Goal: Task Accomplishment & Management: Manage account settings

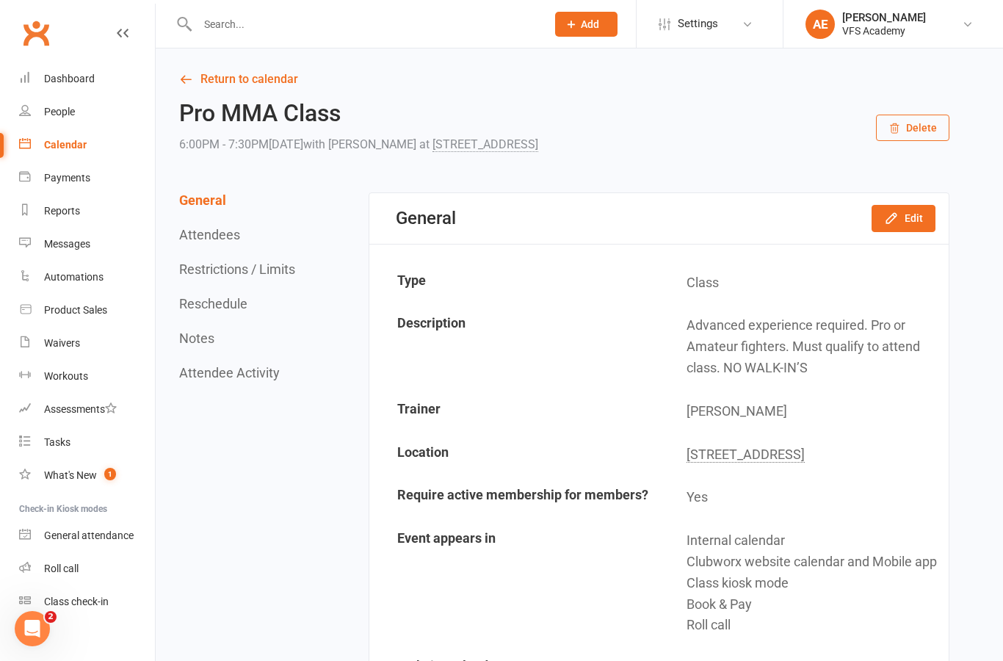
click at [369, 108] on h2 "Pro MMA Class" at bounding box center [358, 114] width 359 height 26
click at [435, 14] on input "text" at bounding box center [364, 24] width 343 height 21
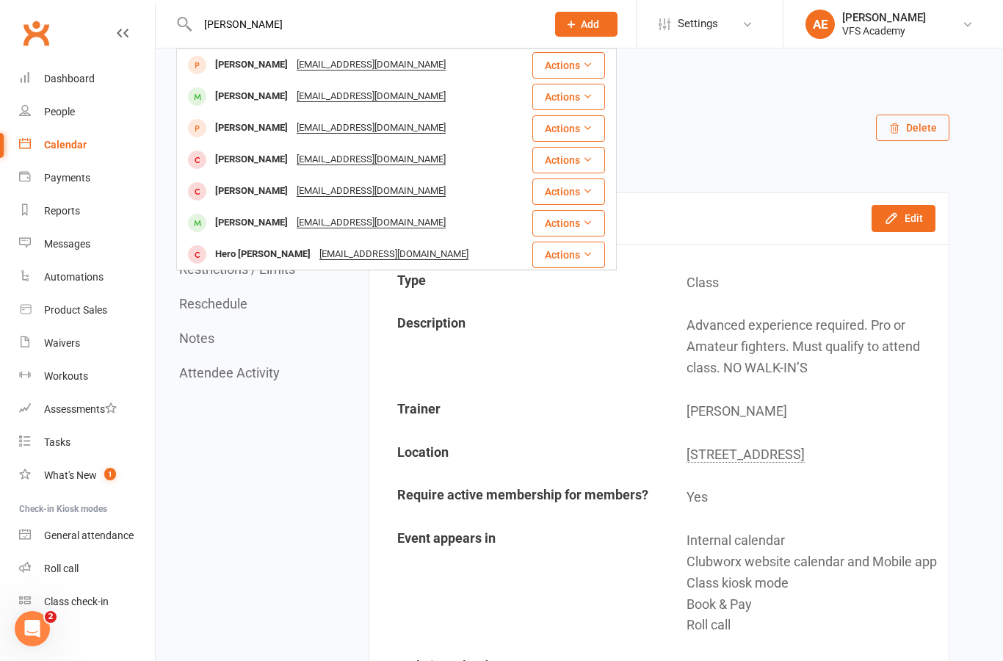
type input "James"
click at [476, 92] on div "James Mercouris Jamesmercouris@gmail.com" at bounding box center [354, 96] width 353 height 30
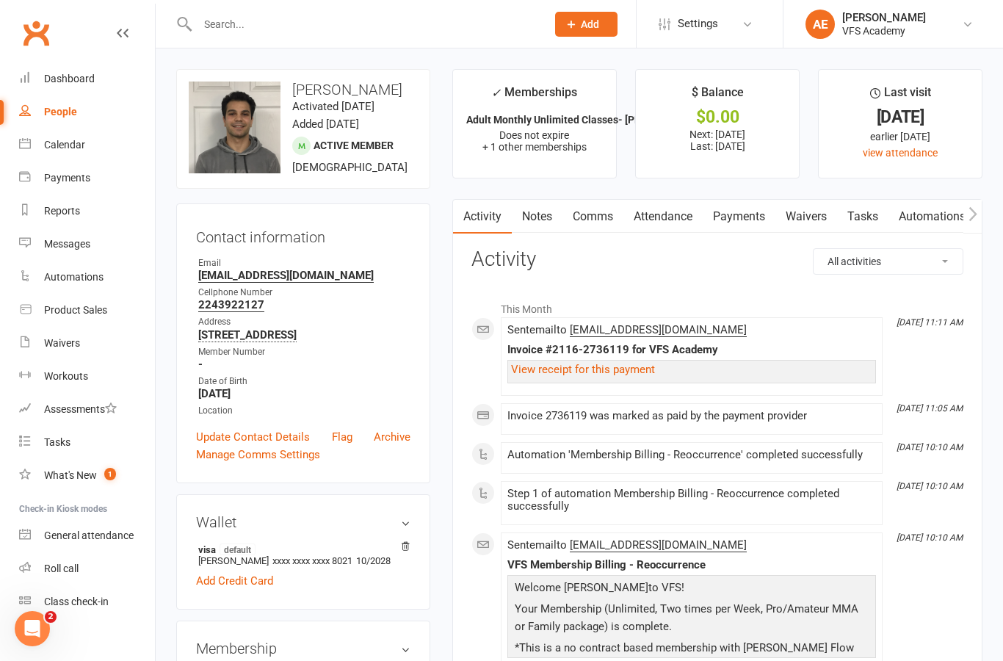
click at [742, 230] on link "Payments" at bounding box center [738, 217] width 73 height 34
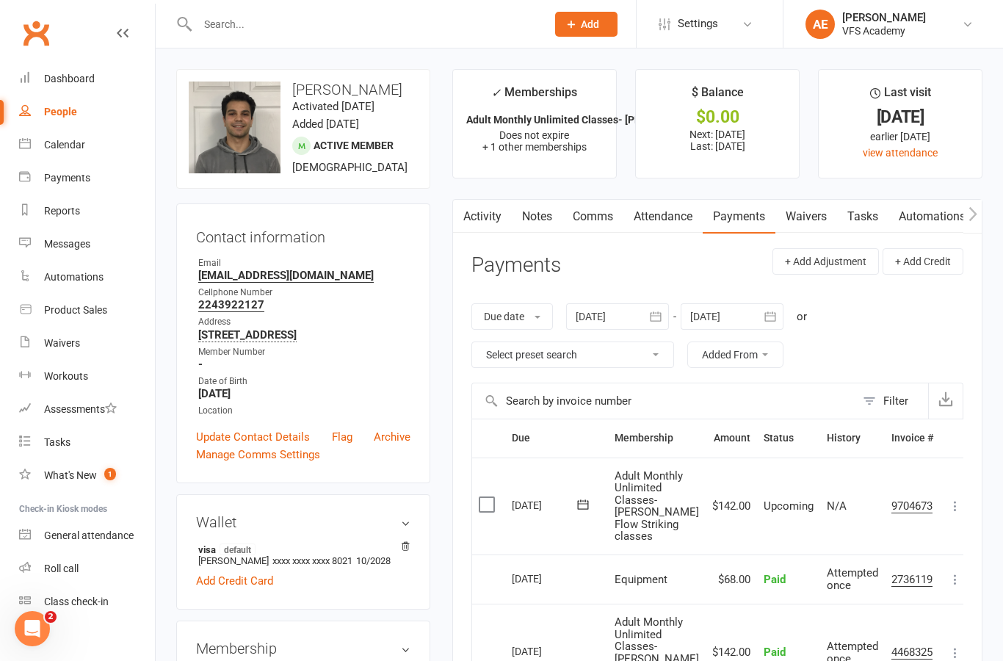
click at [50, 79] on div "Dashboard" at bounding box center [69, 79] width 51 height 12
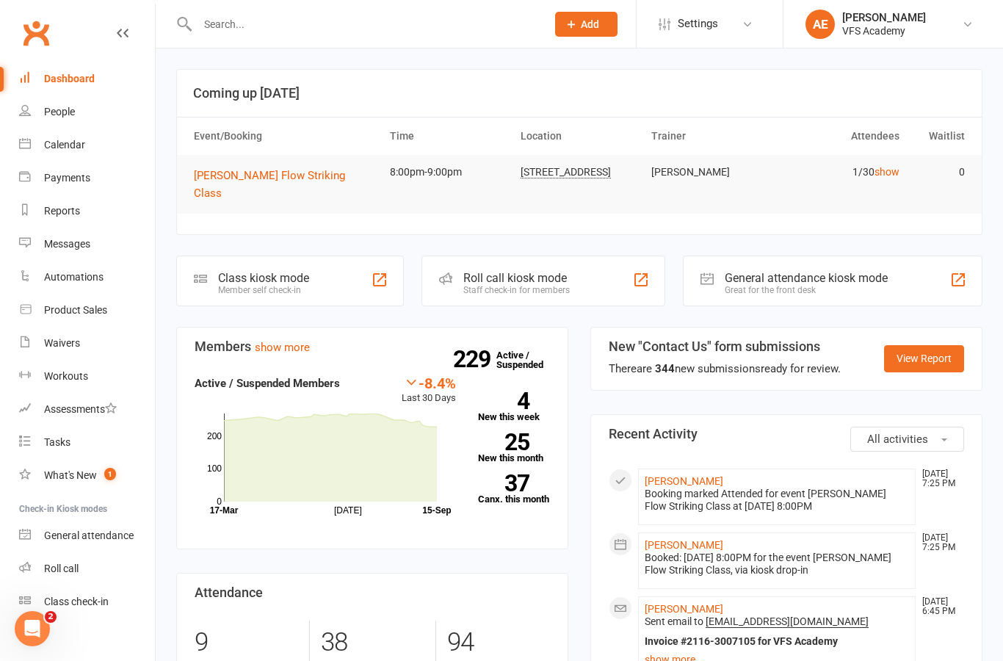
click at [372, 22] on input "text" at bounding box center [364, 24] width 343 height 21
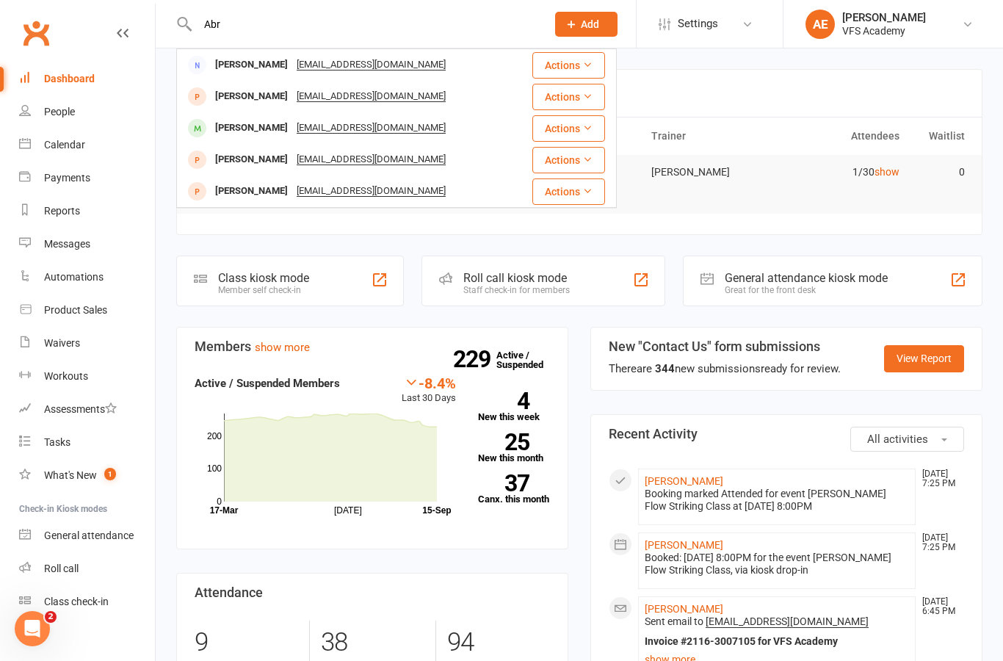
type input "Abr"
click at [275, 137] on div "Abraham Morales" at bounding box center [251, 127] width 81 height 21
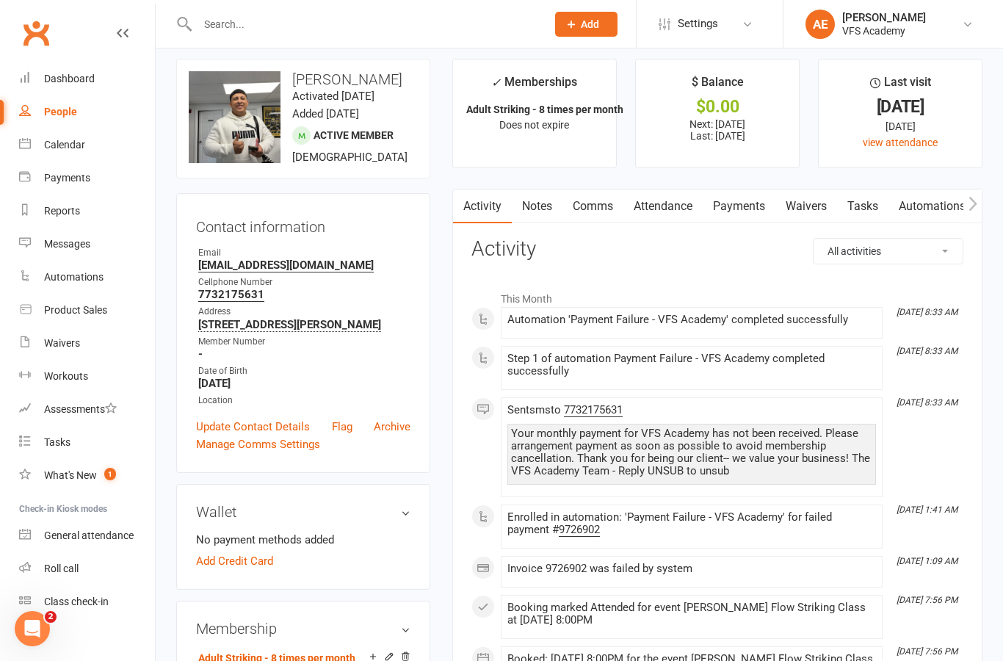
scroll to position [37, 0]
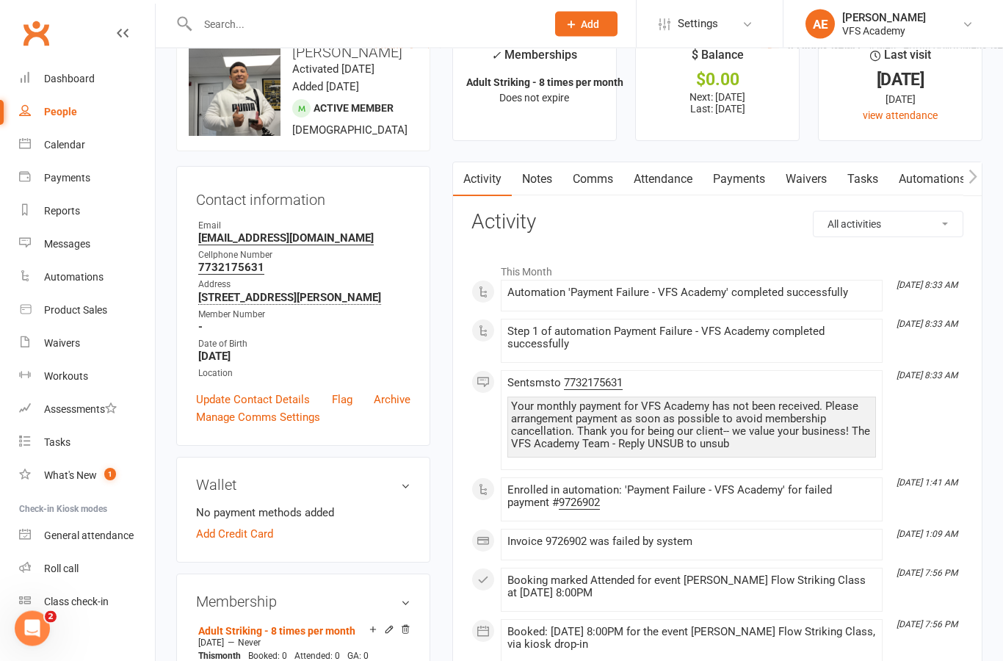
click at [755, 187] on link "Payments" at bounding box center [738, 180] width 73 height 34
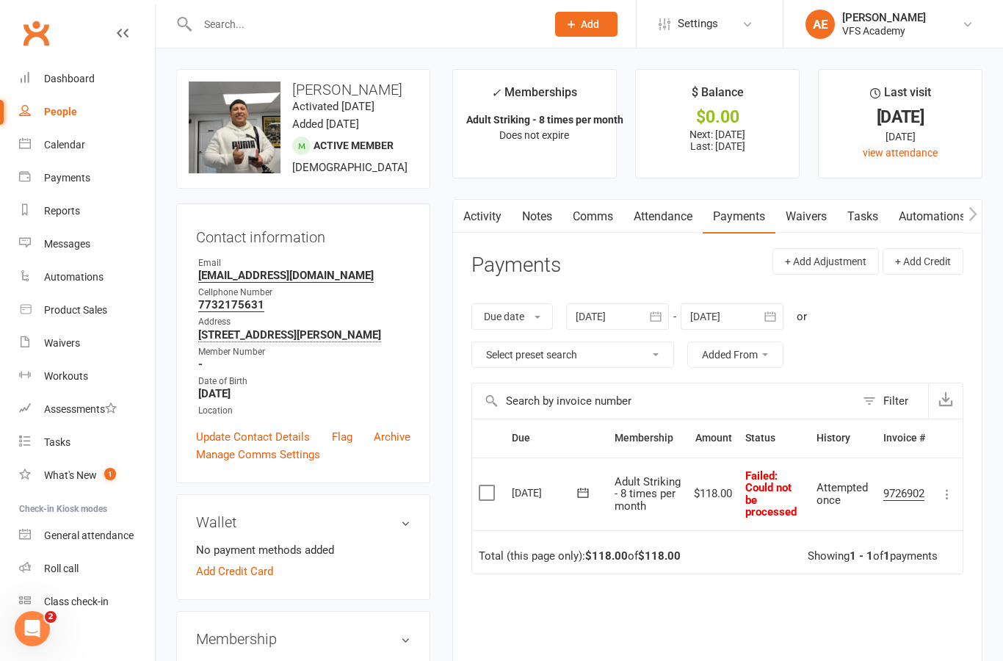
click at [540, 220] on link "Notes" at bounding box center [537, 217] width 51 height 34
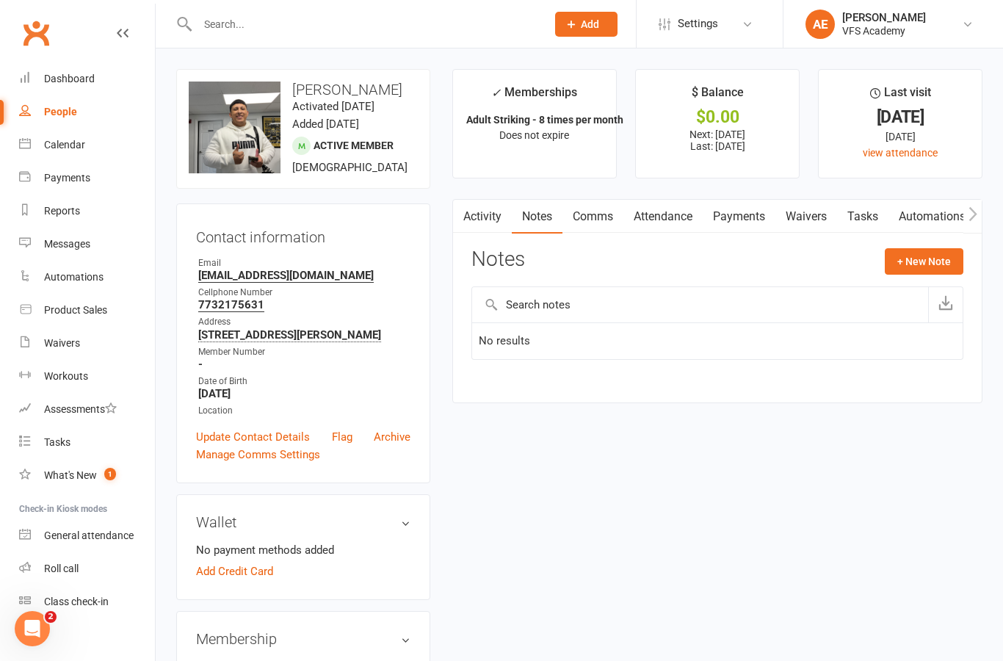
click at [937, 261] on button "+ New Note" at bounding box center [924, 261] width 79 height 26
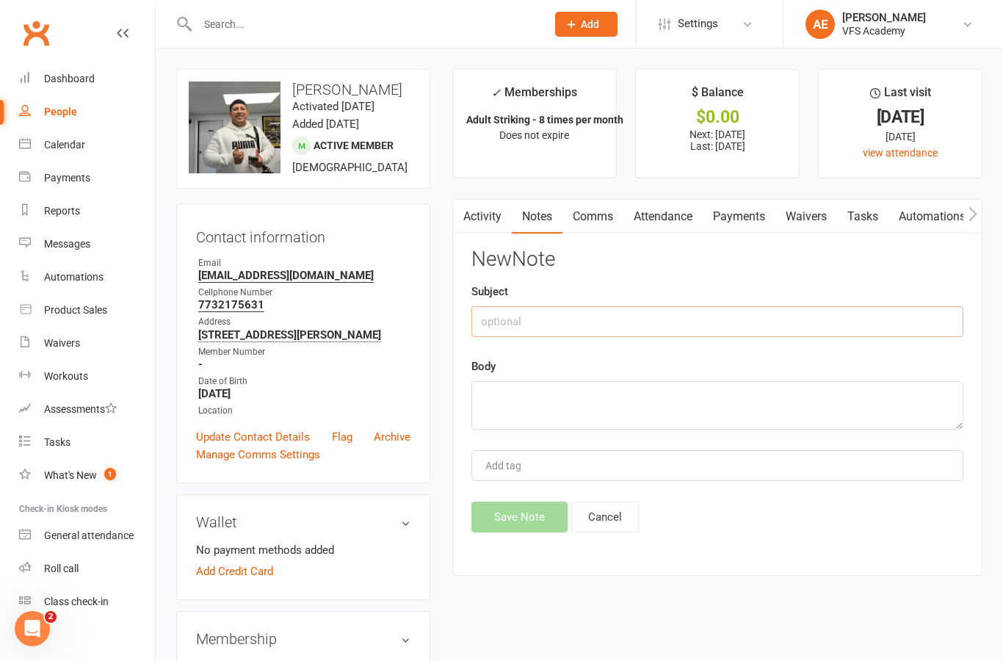
click at [735, 321] on input "text" at bounding box center [717, 321] width 492 height 31
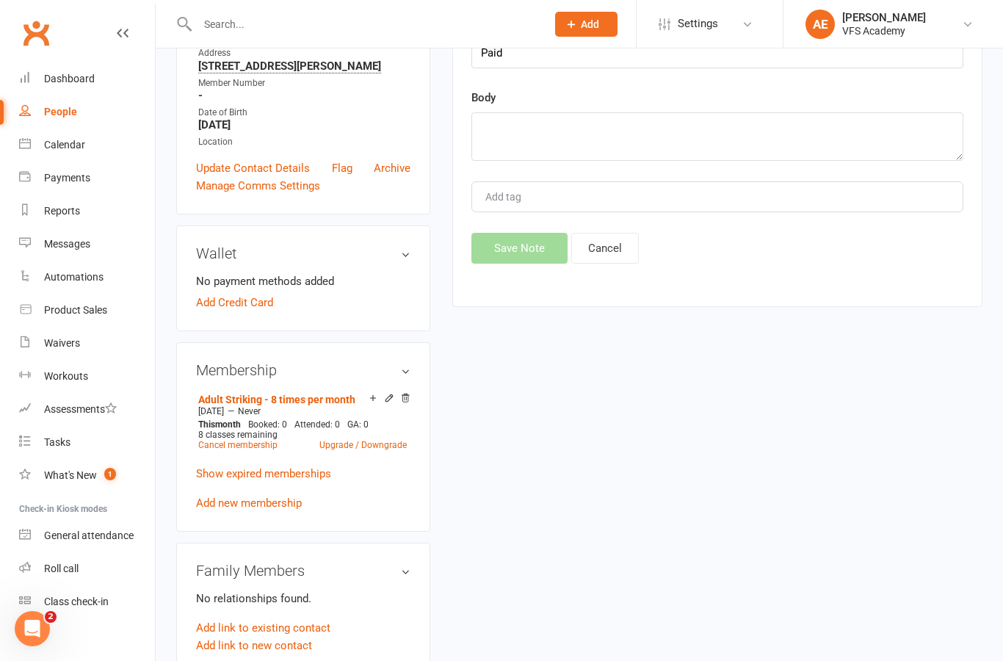
scroll to position [409, 0]
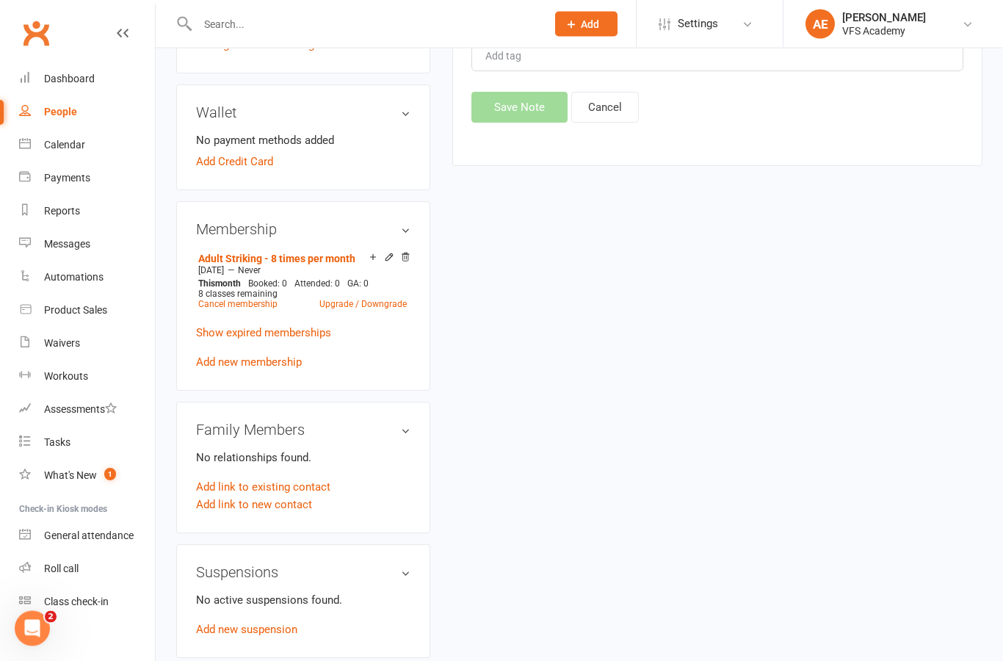
type input "Paid"
click at [413, 272] on div "Membership Adult Striking - 8 times per month Aug 14 2025 — Never This month Bo…" at bounding box center [303, 296] width 254 height 189
click at [409, 262] on icon at bounding box center [405, 257] width 10 height 10
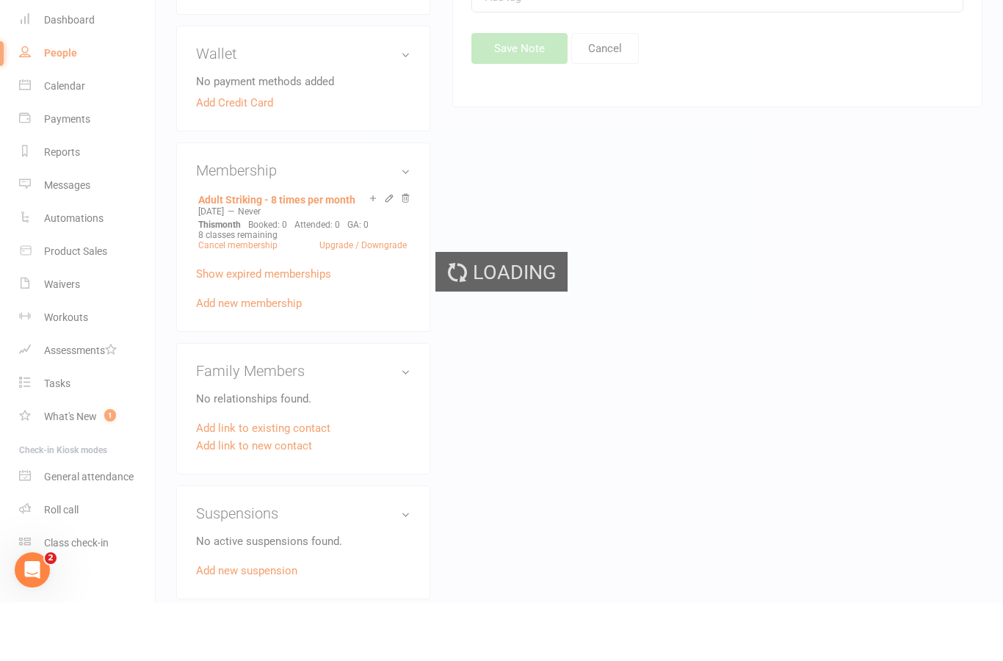
scroll to position [468, 0]
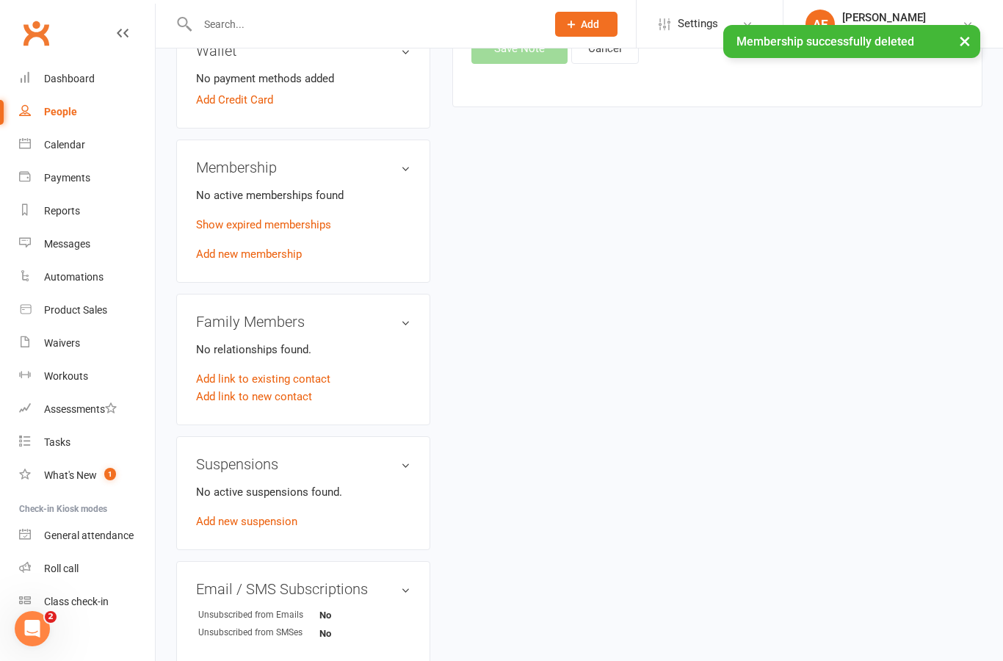
click at [293, 261] on link "Add new membership" at bounding box center [249, 253] width 106 height 13
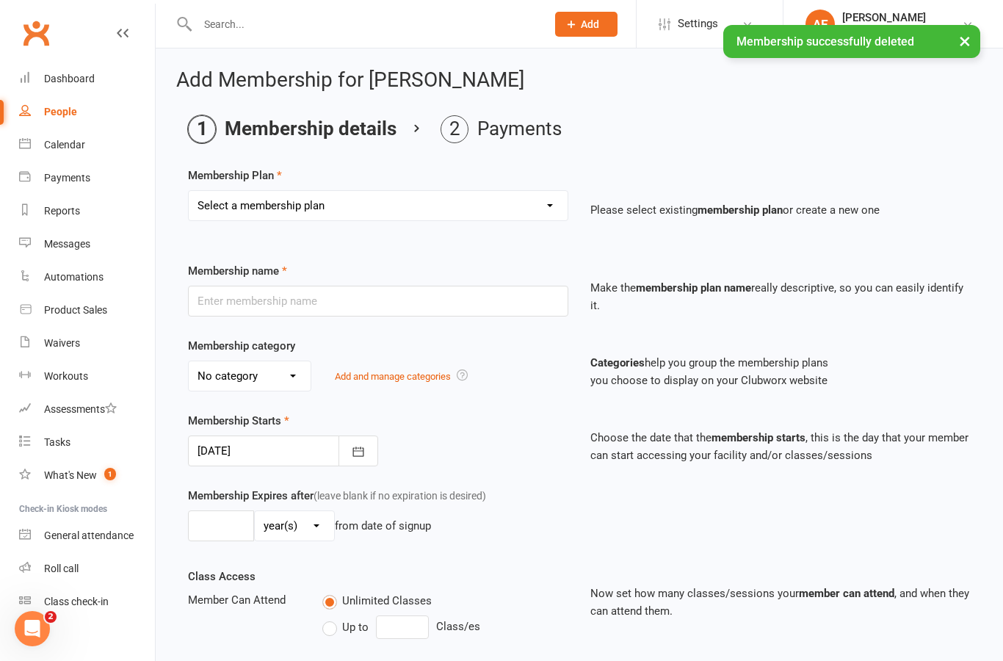
click at [524, 215] on select "Select a membership plan Create new Membership Plan Kid's Monthly Unlimited Kid…" at bounding box center [378, 205] width 379 height 29
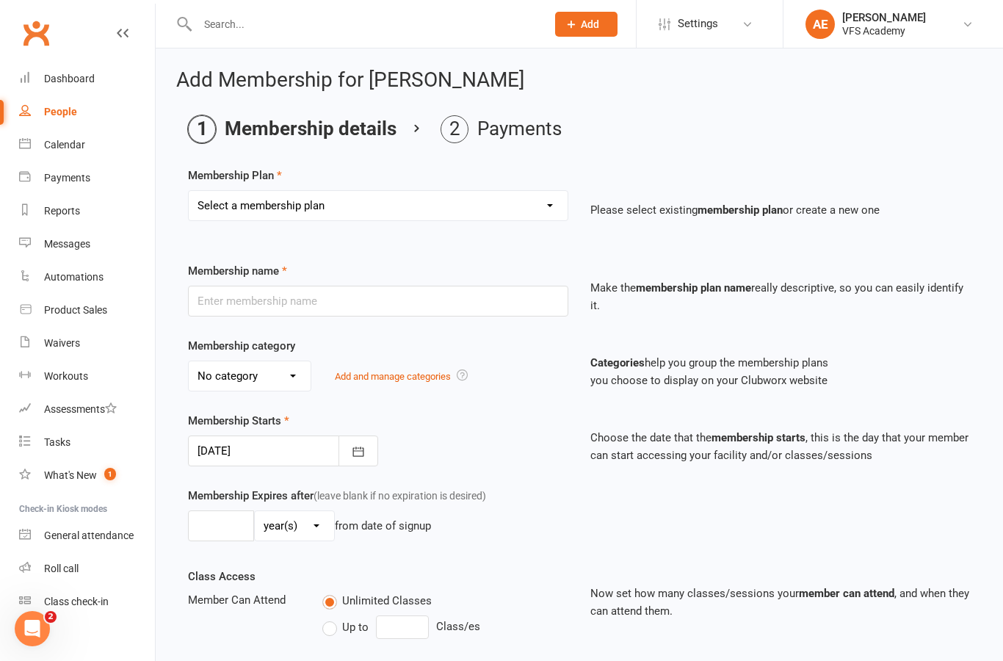
select select "3"
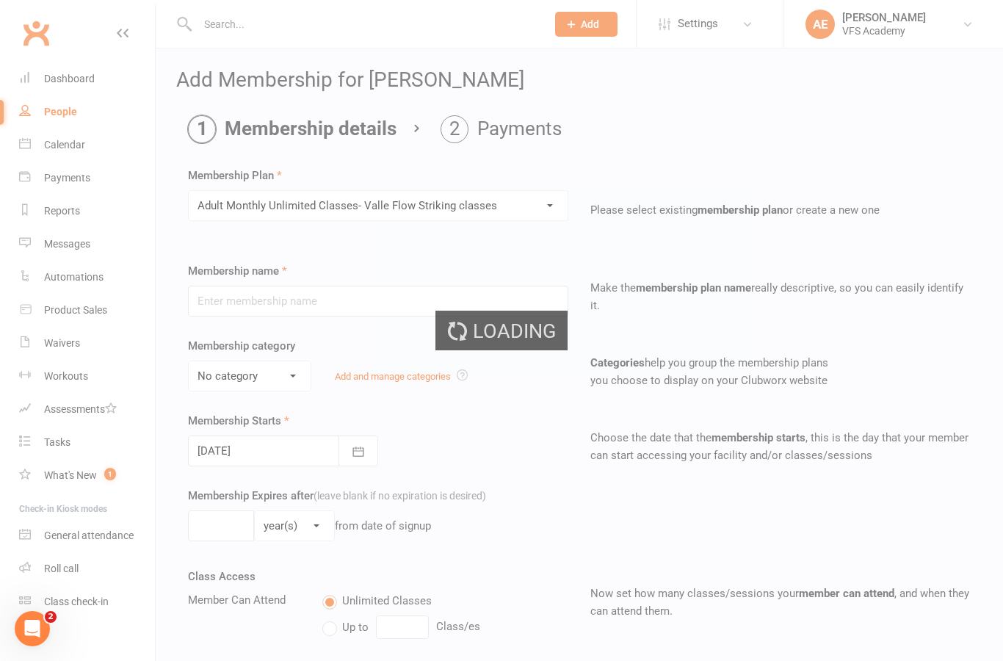
type input "Adult Monthly Unlimited Classes- Valle Flow Striking classes"
select select "3"
type input "0"
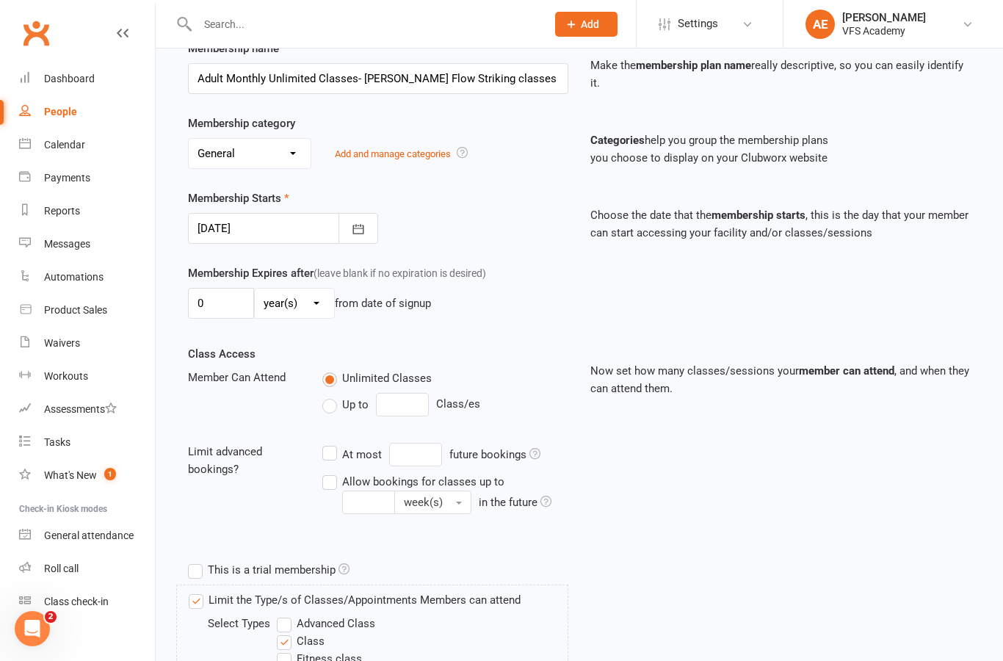
scroll to position [526, 0]
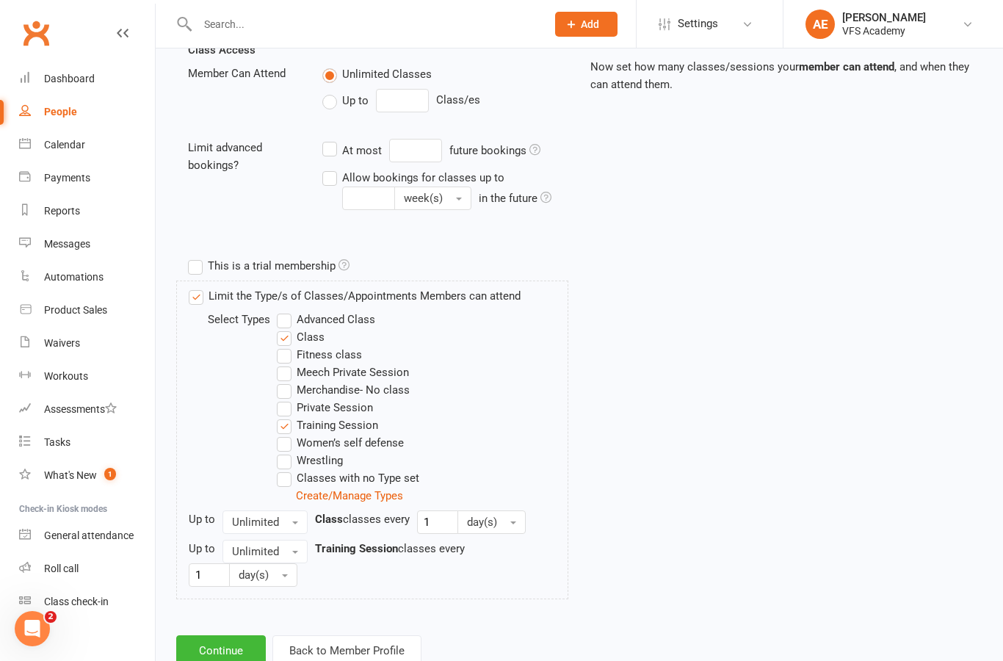
click at [236, 647] on button "Continue" at bounding box center [221, 650] width 90 height 31
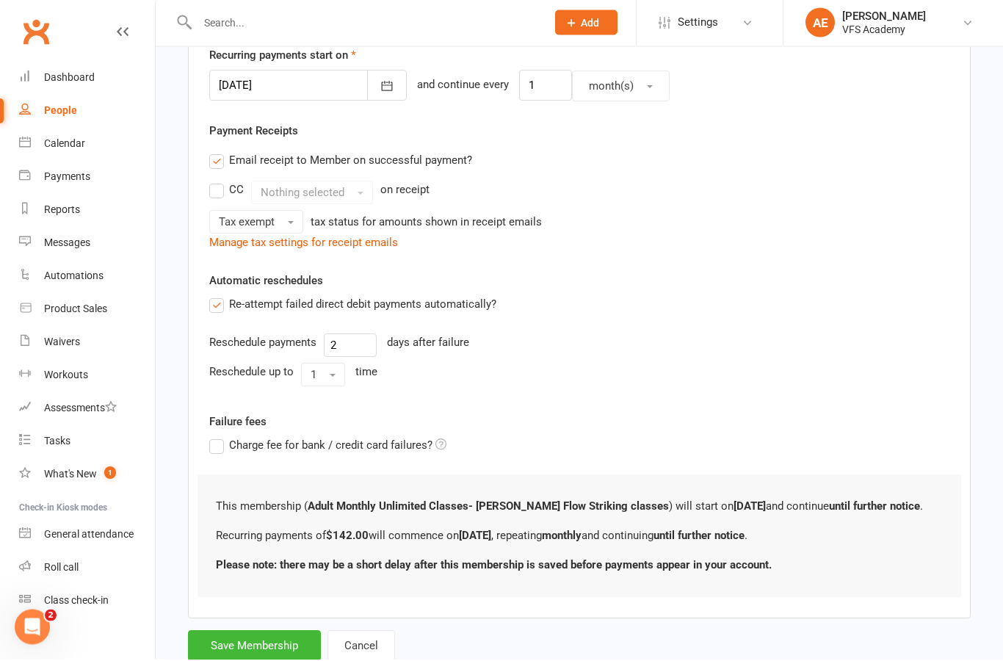
scroll to position [360, 0]
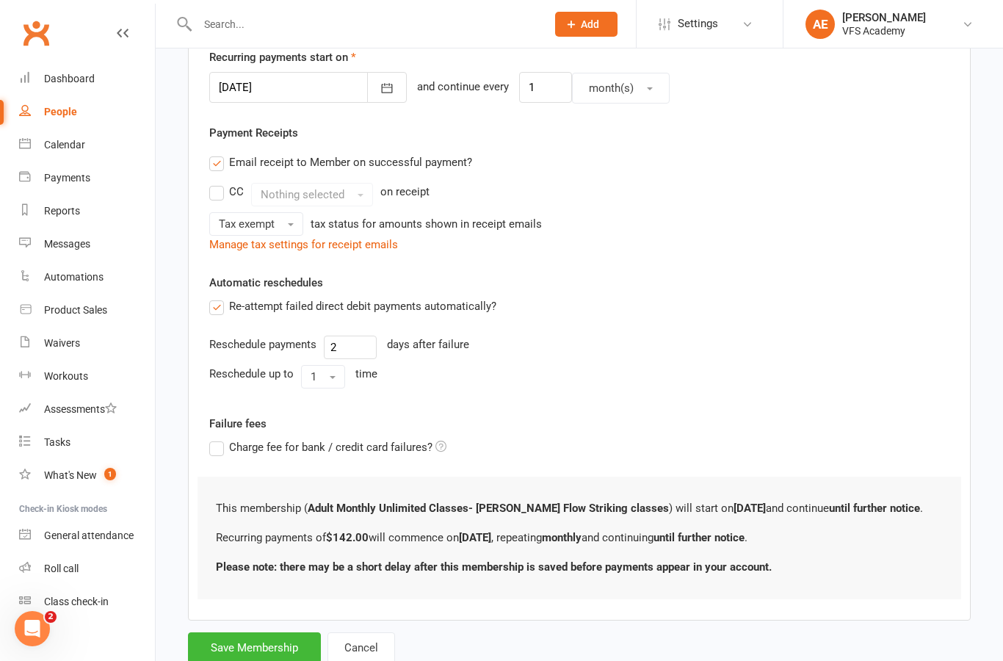
click at [269, 648] on button "Save Membership" at bounding box center [254, 647] width 133 height 31
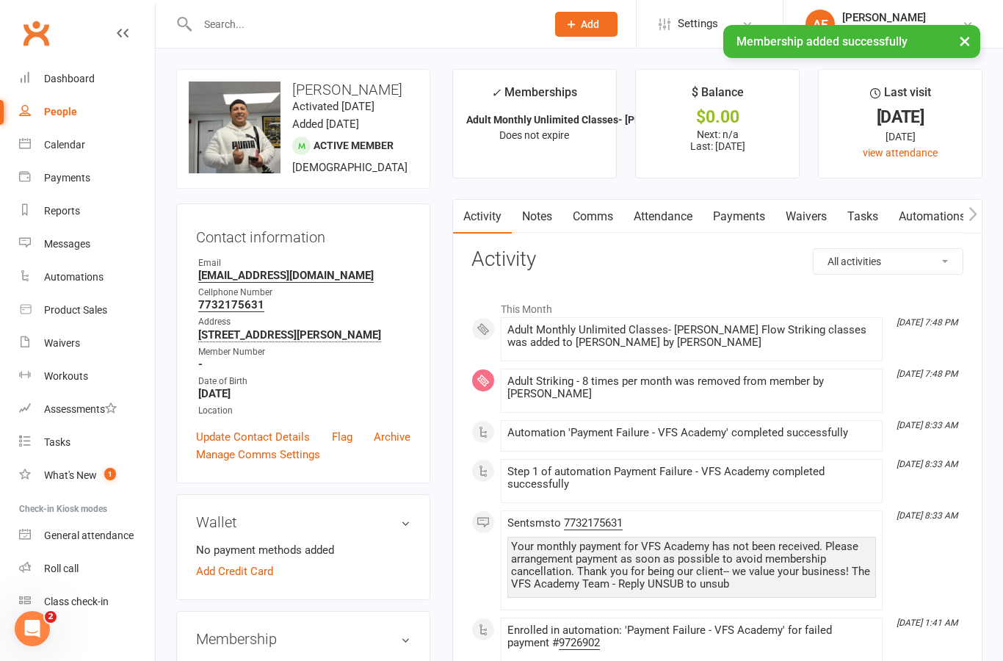
click at [559, 213] on link "Notes" at bounding box center [537, 217] width 51 height 34
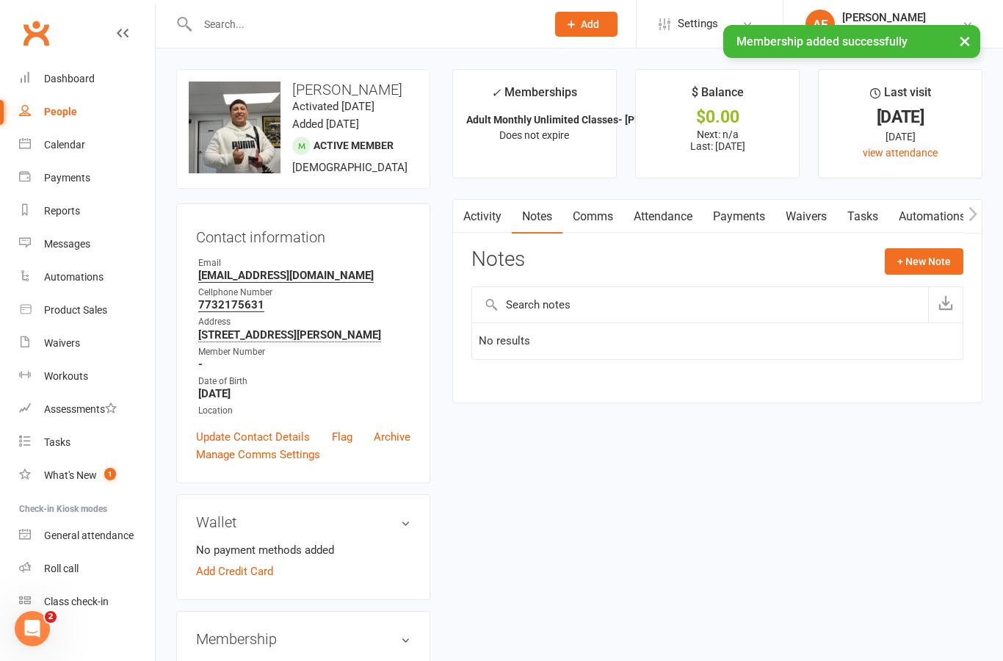
click at [926, 266] on button "+ New Note" at bounding box center [924, 261] width 79 height 26
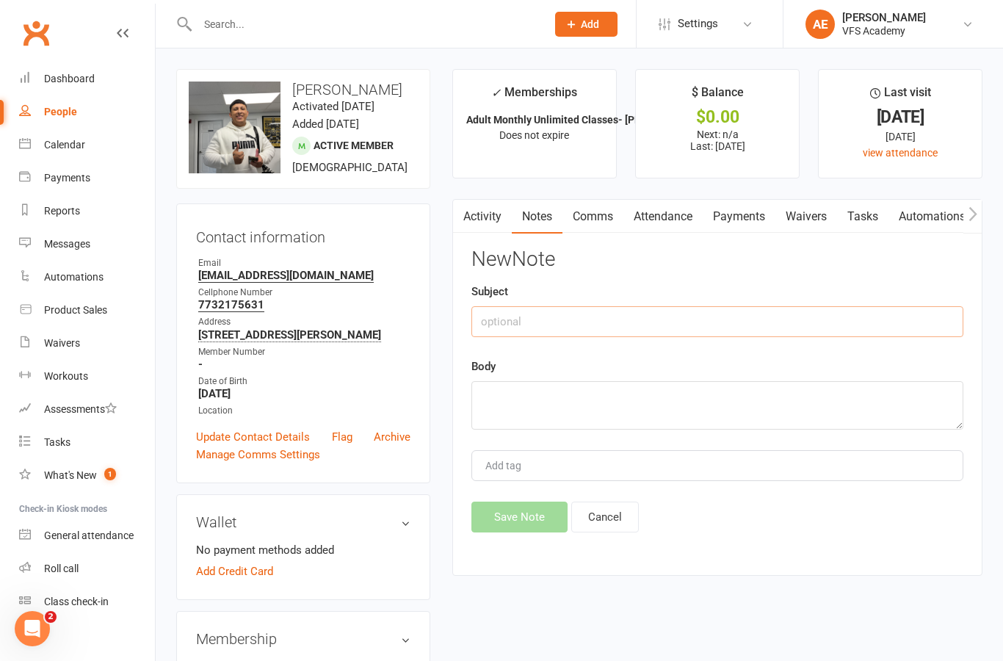
click at [687, 326] on input "text" at bounding box center [717, 321] width 492 height 31
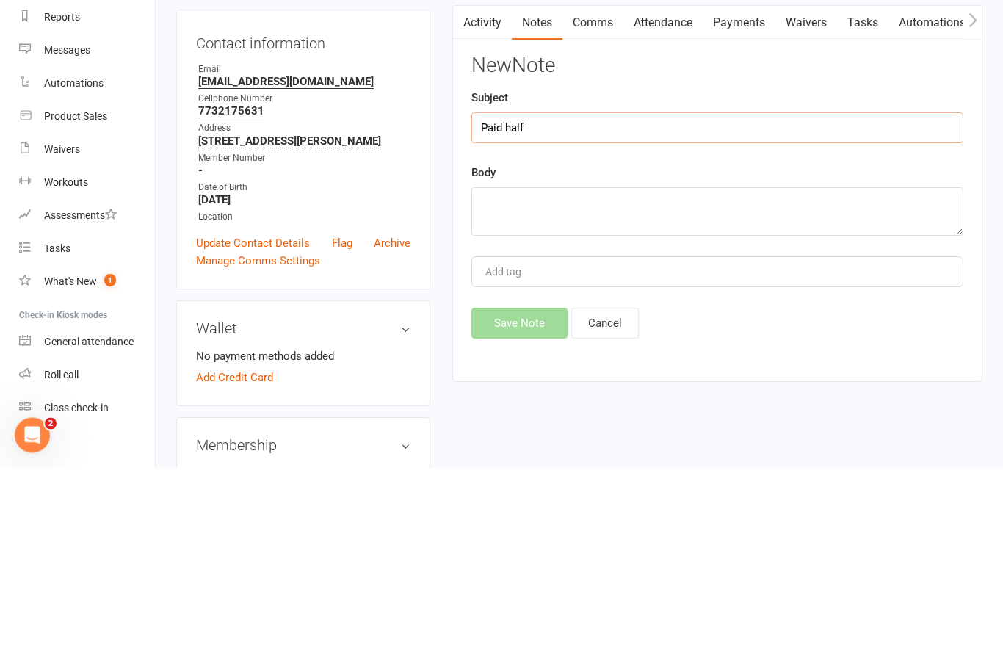
type input "Paid half"
click at [599, 381] on textarea at bounding box center [717, 405] width 492 height 48
type textarea "7"
type textarea "$71"
click at [869, 248] on div "New Note Subject Paid half Body $71 Add tag Save Note Cancel" at bounding box center [717, 390] width 492 height 284
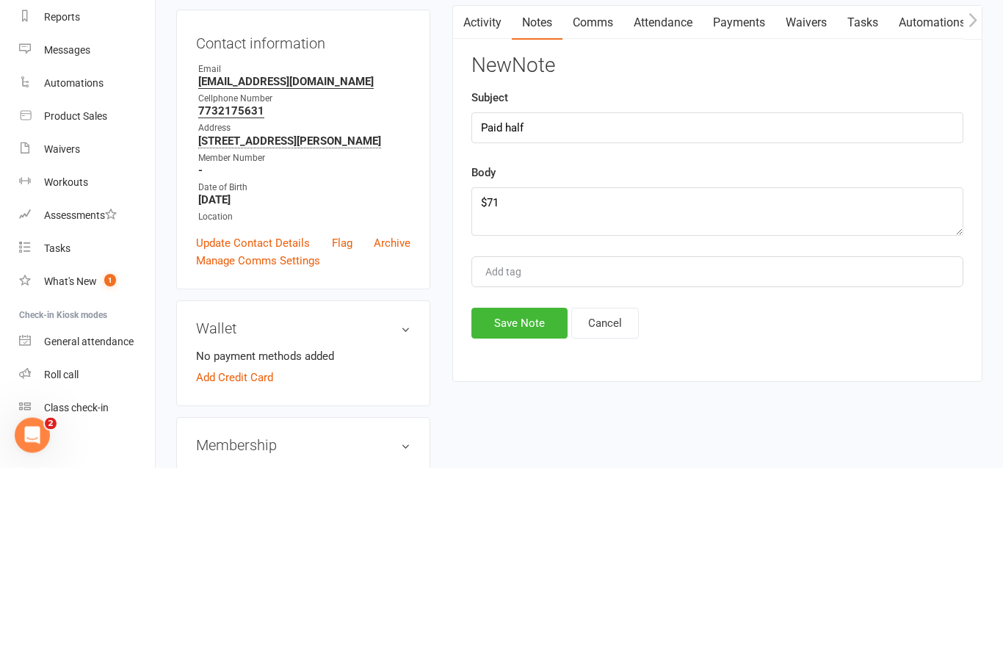
scroll to position [194, 0]
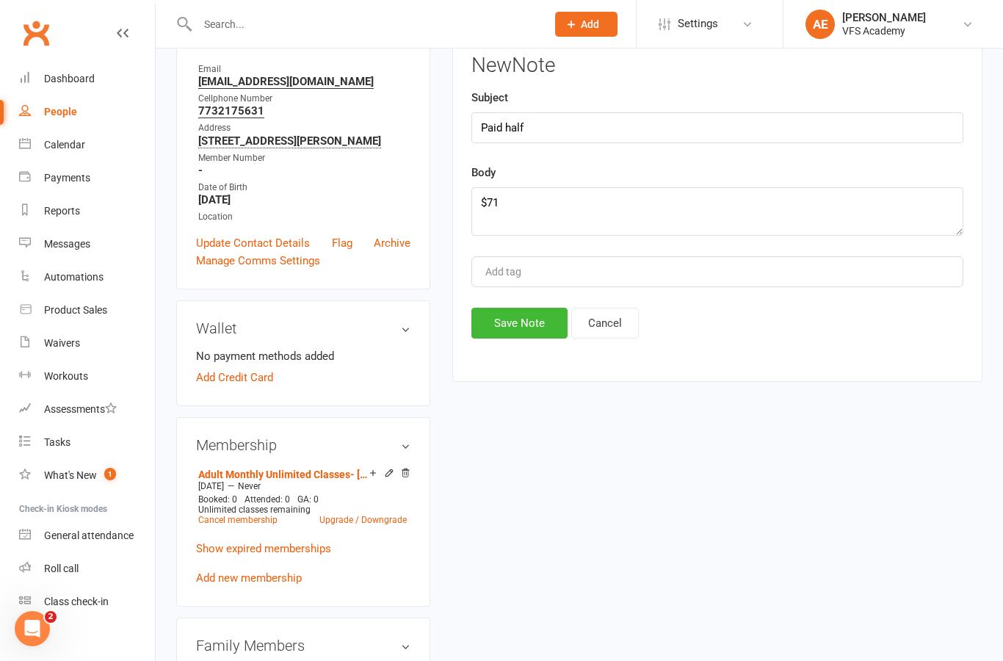
click at [523, 330] on button "Save Note" at bounding box center [519, 323] width 96 height 31
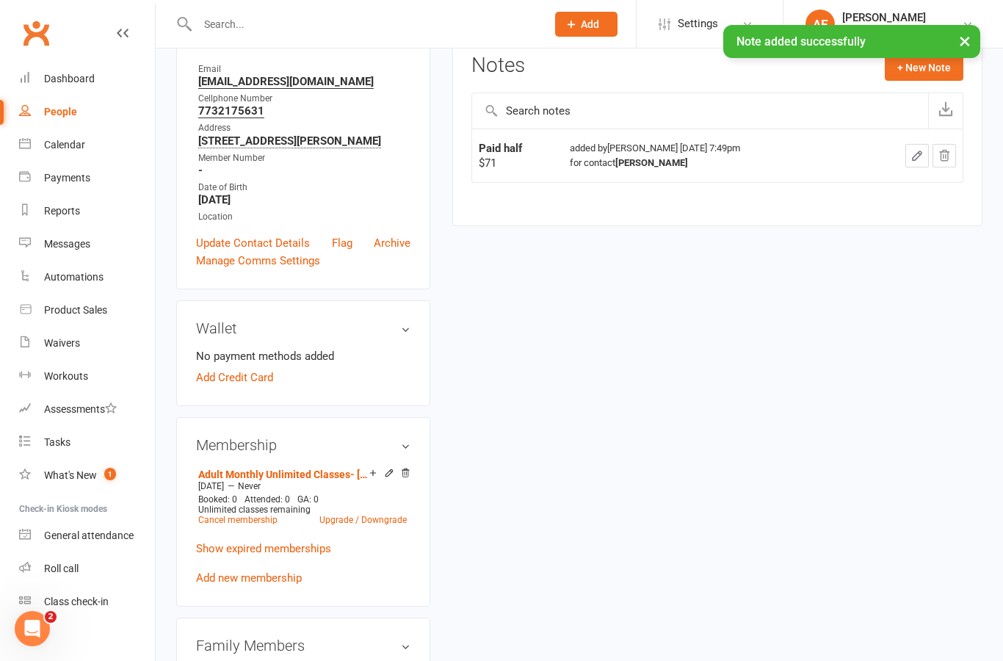
click at [921, 156] on icon "button" at bounding box center [916, 155] width 13 height 13
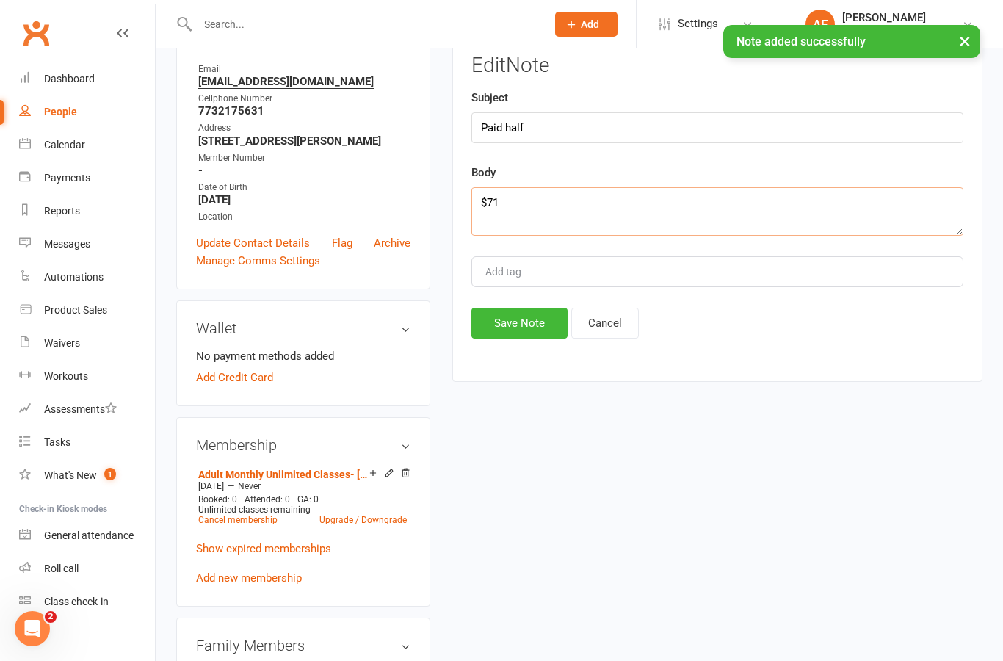
click at [686, 214] on textarea "$71" at bounding box center [717, 211] width 492 height 48
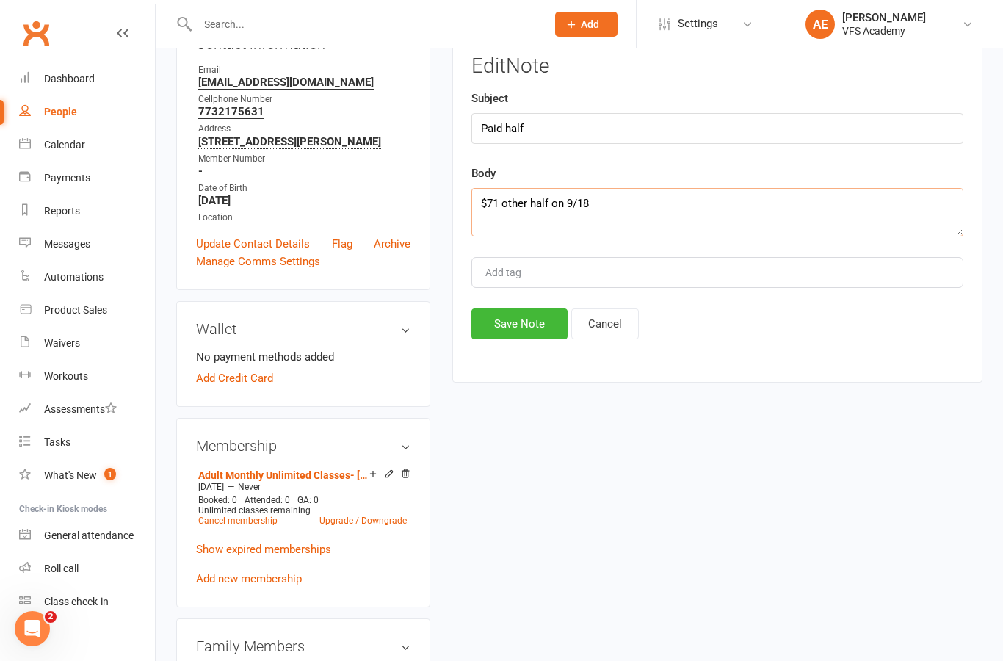
type textarea "$71 other half on 9/18"
click at [958, 175] on div "Body $71 other half on 9/18" at bounding box center [717, 200] width 492 height 72
click at [521, 335] on button "Save Note" at bounding box center [519, 323] width 96 height 31
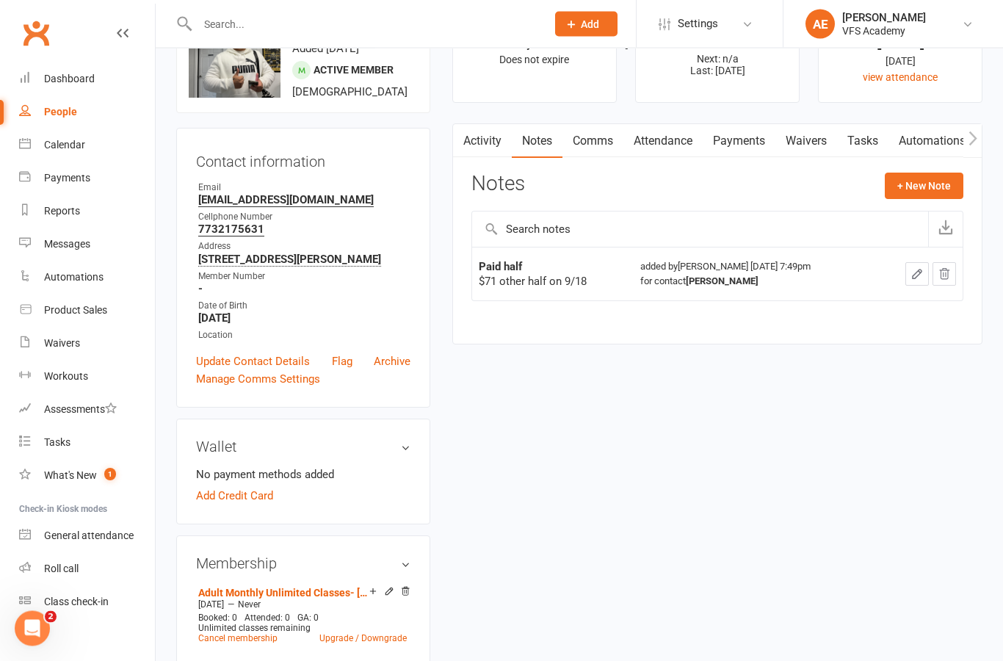
scroll to position [0, 0]
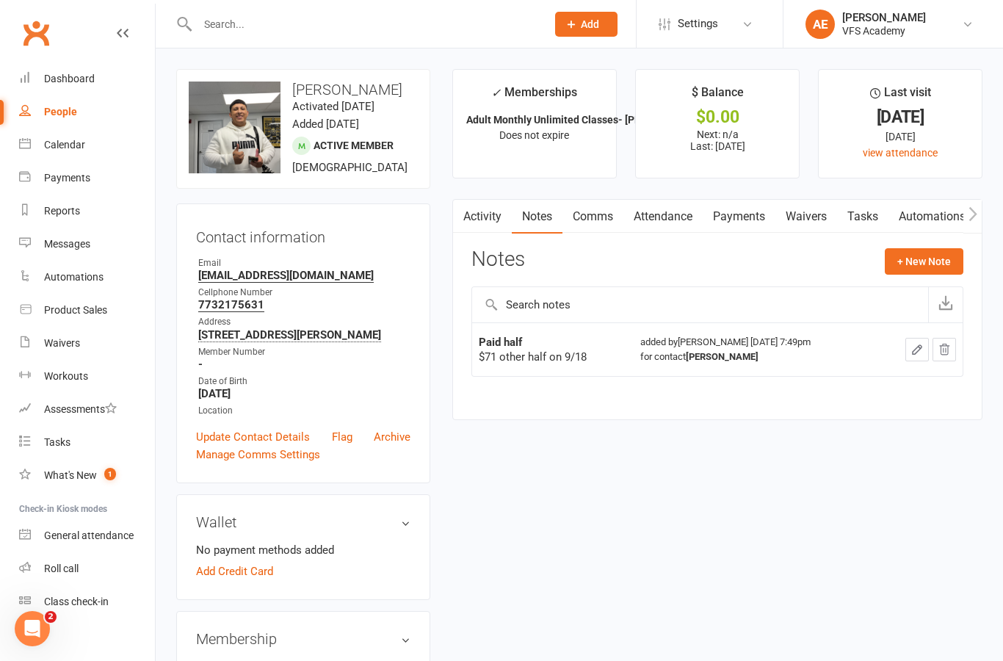
click at [476, 212] on link "Activity" at bounding box center [482, 217] width 59 height 34
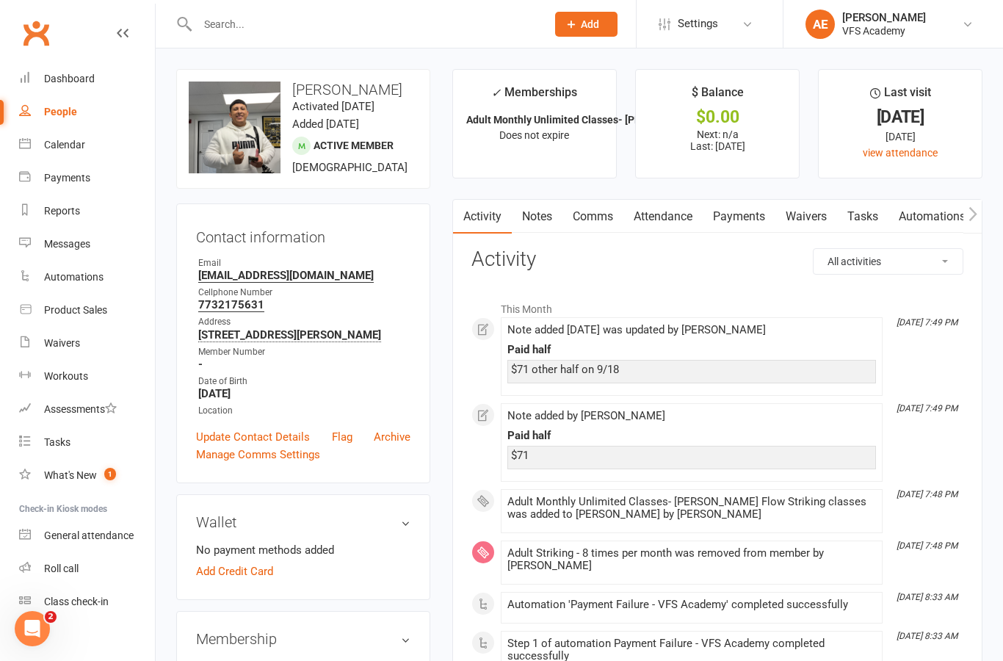
click at [65, 81] on div "Dashboard" at bounding box center [69, 79] width 51 height 12
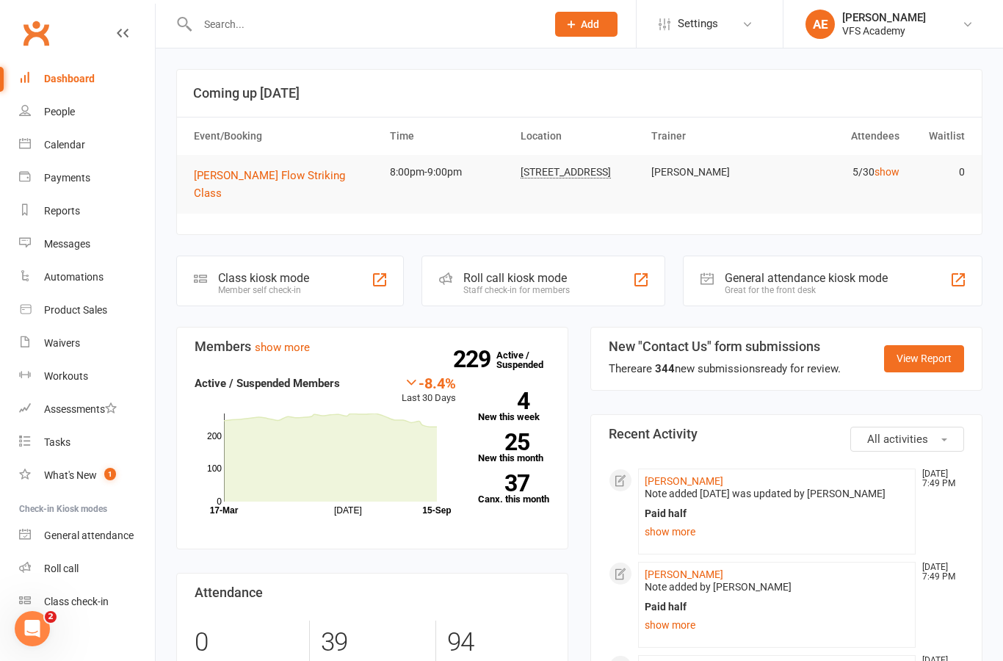
click at [315, 267] on div "Class kiosk mode Member self check-in" at bounding box center [290, 280] width 228 height 51
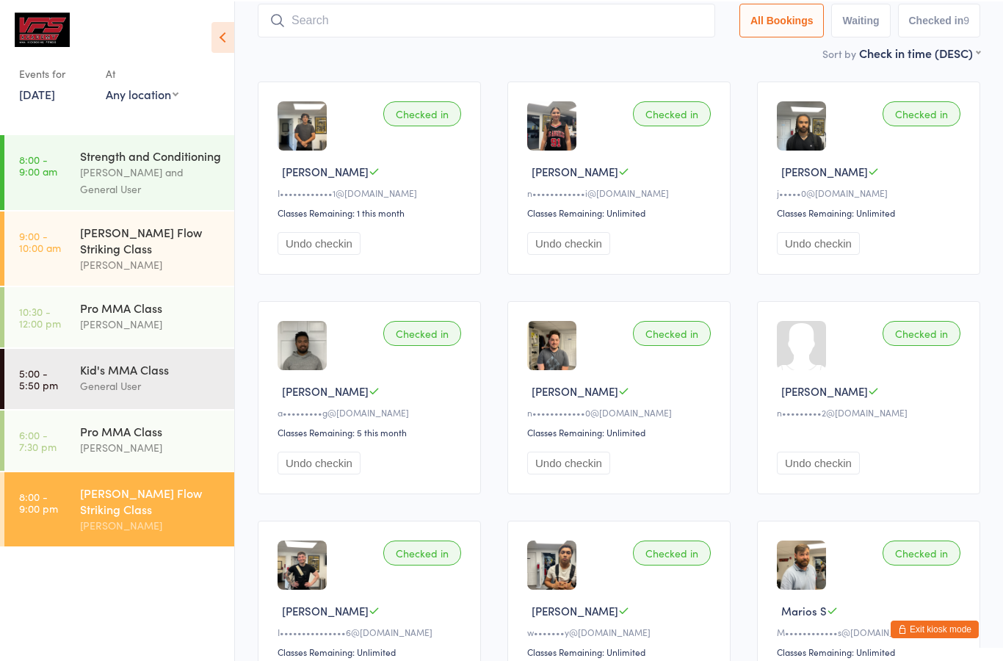
scroll to position [93, 0]
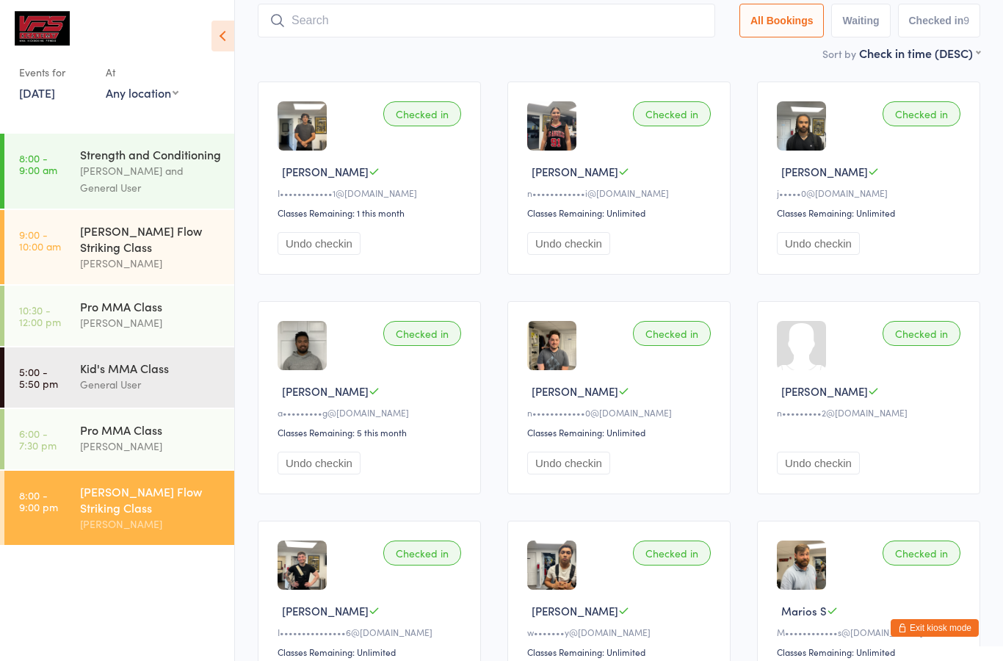
click at [840, 474] on button "Undo checkin" at bounding box center [818, 462] width 83 height 23
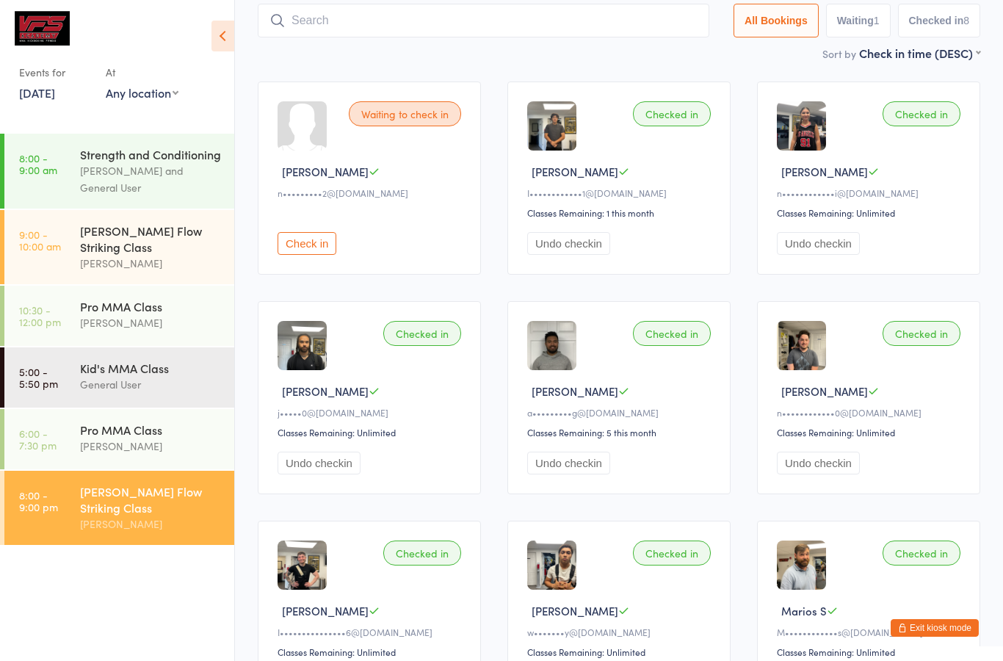
click at [937, 636] on button "Exit kiosk mode" at bounding box center [934, 628] width 88 height 18
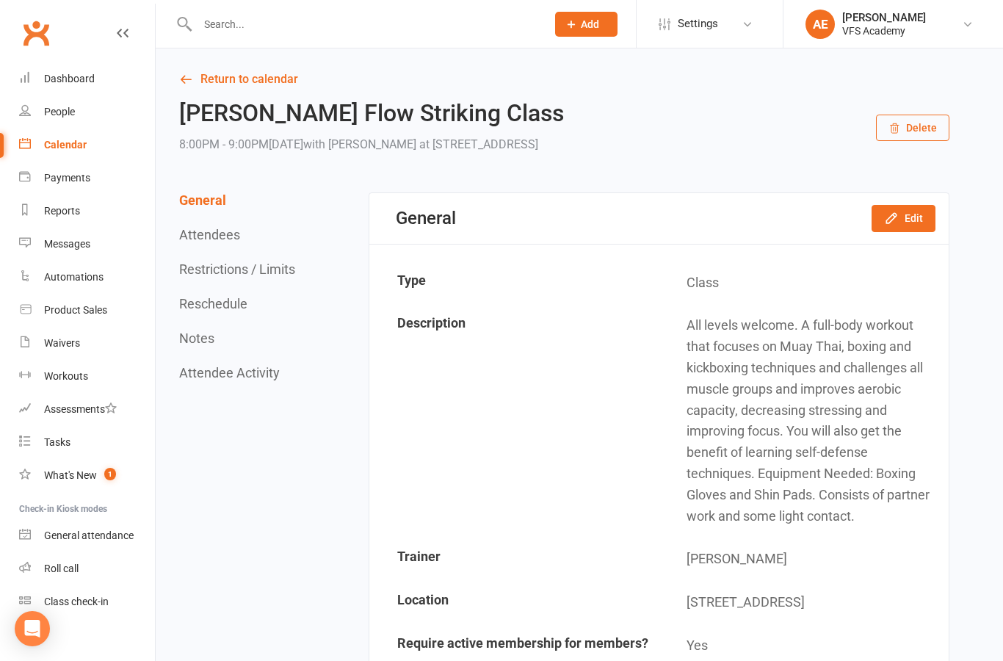
click at [440, 25] on input "text" at bounding box center [364, 24] width 343 height 21
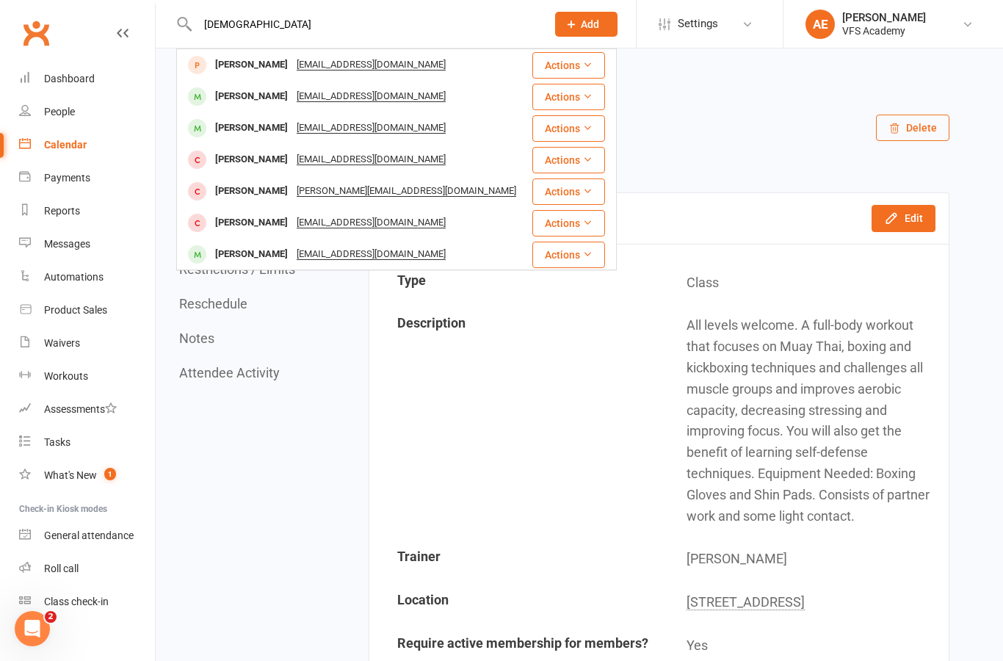
type input "Isai"
click at [482, 103] on div "Isaiah Perez Isaiah.Perez21@outlook.com" at bounding box center [354, 96] width 353 height 30
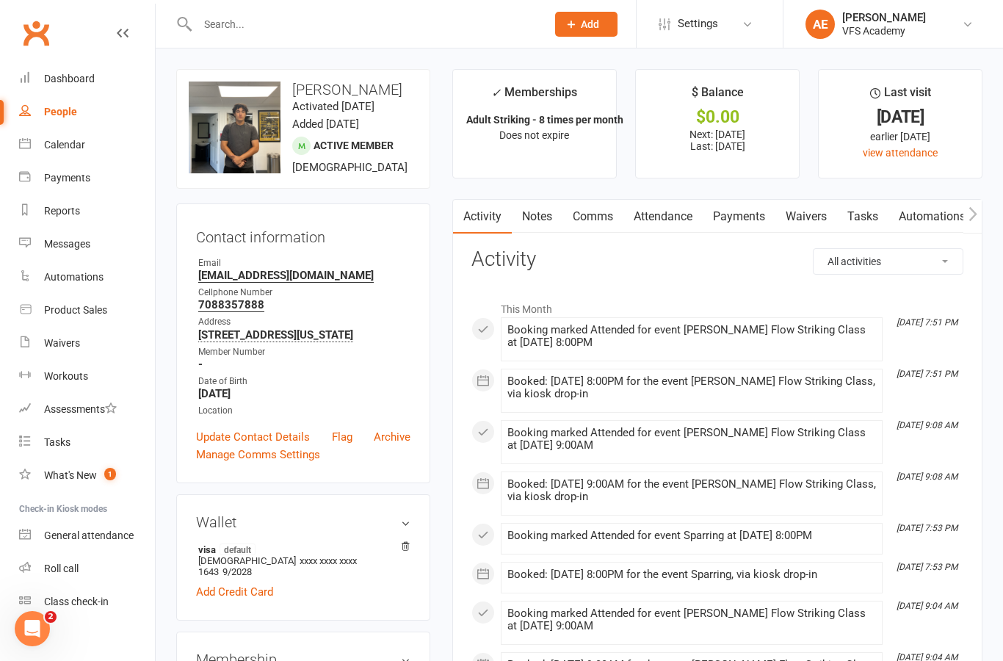
click at [404, 19] on input "text" at bounding box center [364, 24] width 343 height 21
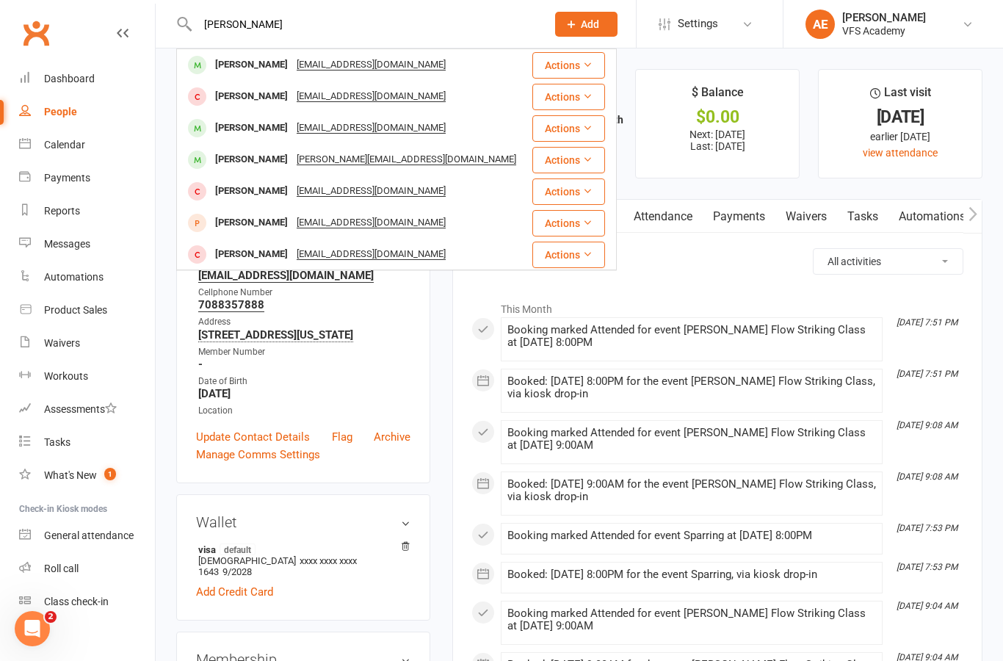
type input "Alan"
click at [491, 129] on div "Alan Castro alan518castro@gmail.com" at bounding box center [354, 128] width 353 height 30
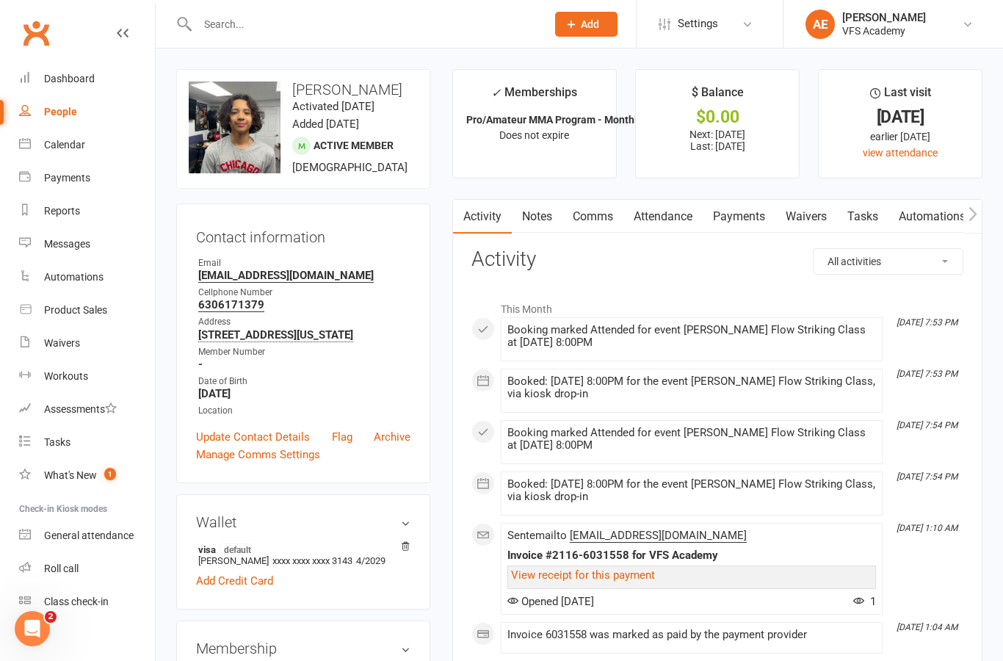
click at [51, 92] on link "Dashboard" at bounding box center [87, 78] width 136 height 33
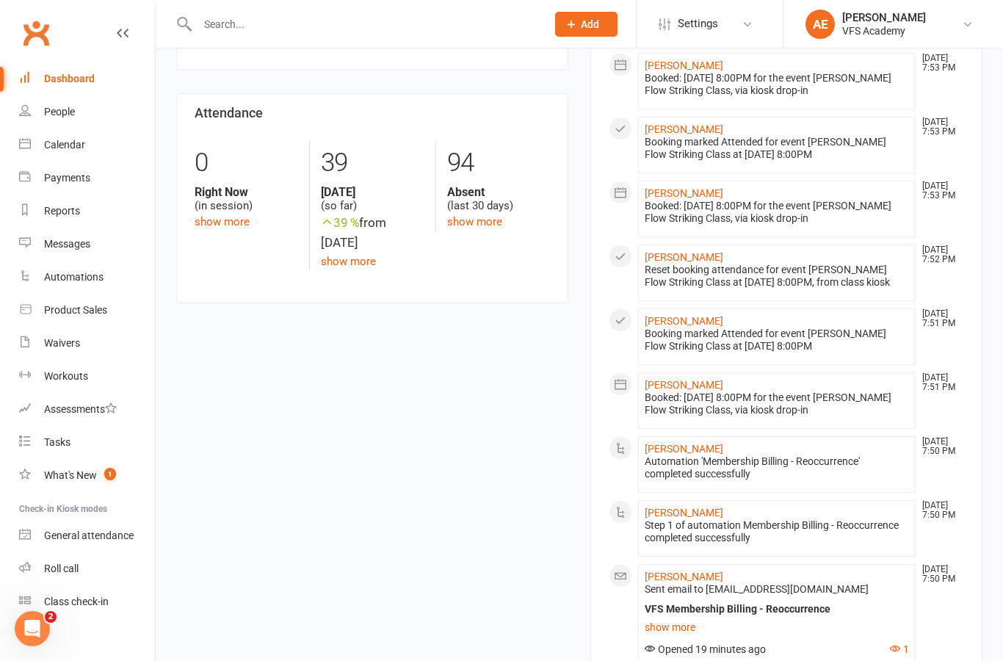
scroll to position [617, 0]
